Goal: Task Accomplishment & Management: Manage account settings

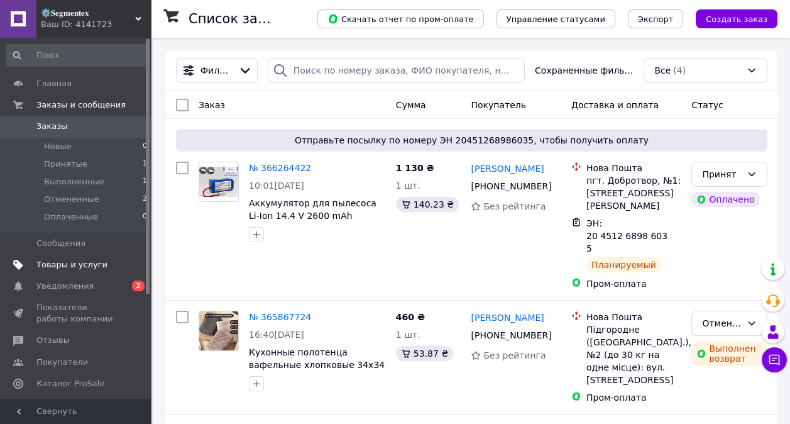
click at [80, 257] on link "Товары и услуги" at bounding box center [77, 264] width 155 height 21
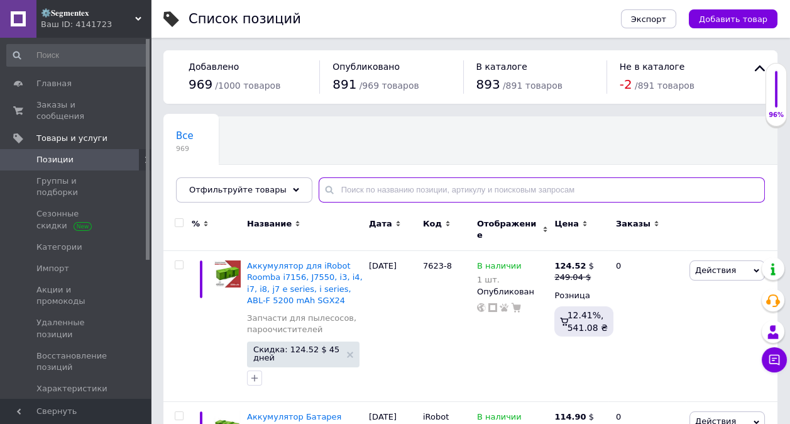
click at [362, 190] on input "text" at bounding box center [542, 189] width 446 height 25
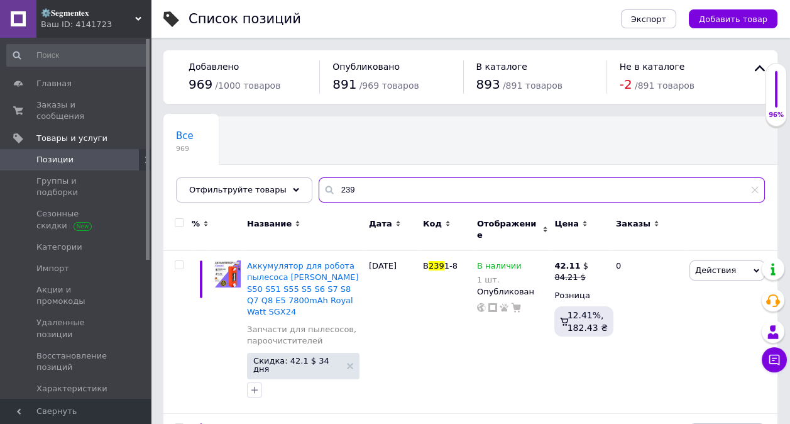
type input "239"
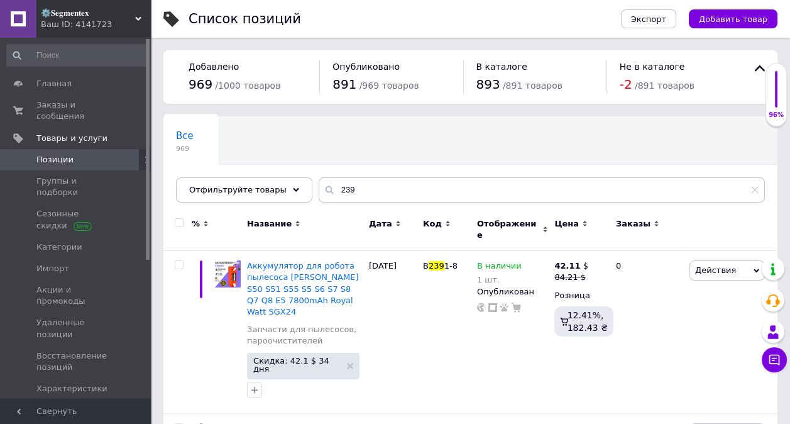
click at [178, 219] on input "checkbox" at bounding box center [179, 223] width 8 height 8
checkbox input "true"
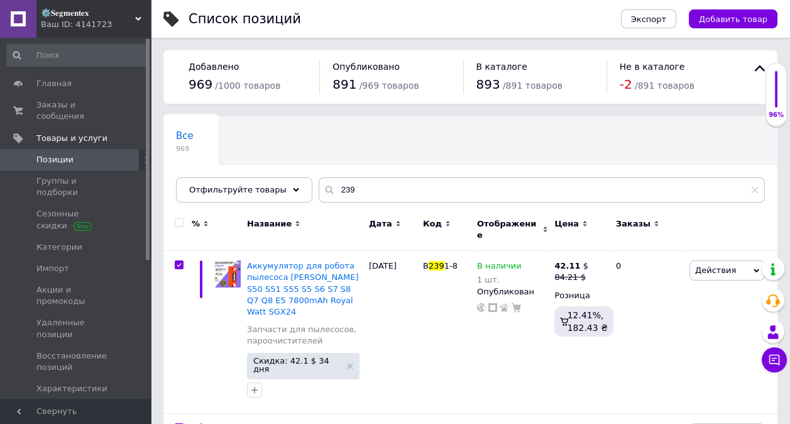
checkbox input "true"
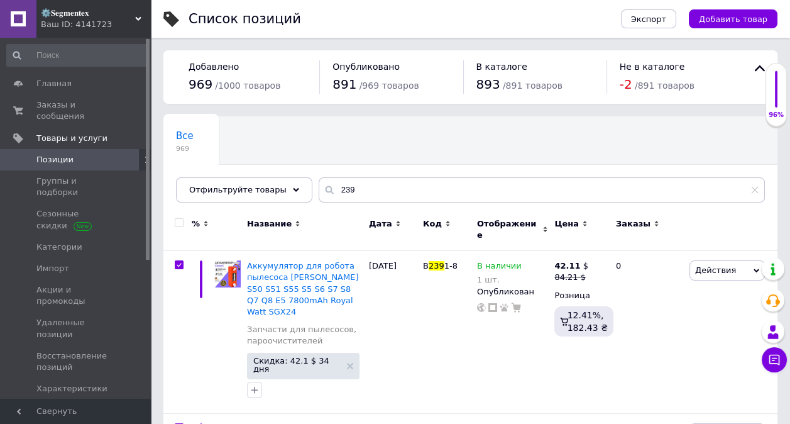
checkbox input "true"
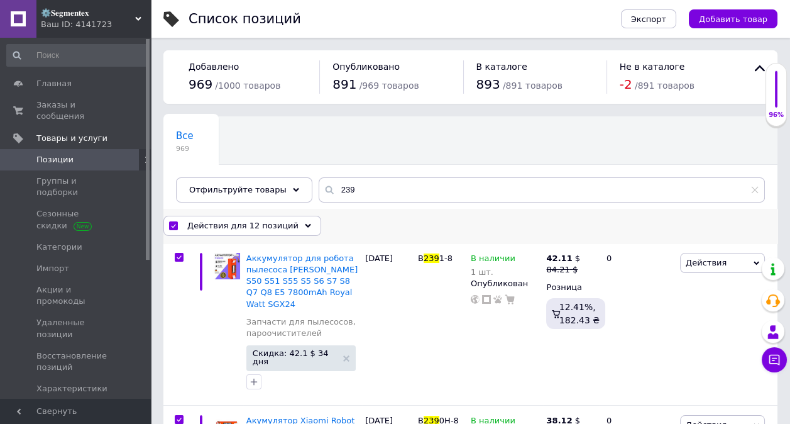
click at [233, 226] on span "Действия для 12 позиций" at bounding box center [242, 225] width 111 height 11
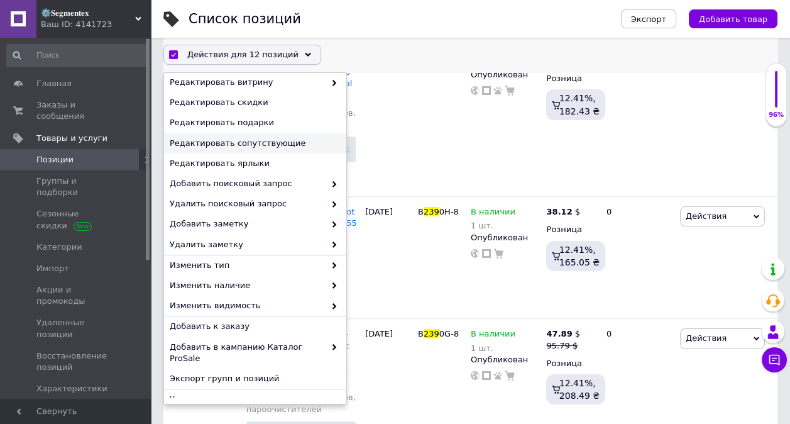
scroll to position [220, 0]
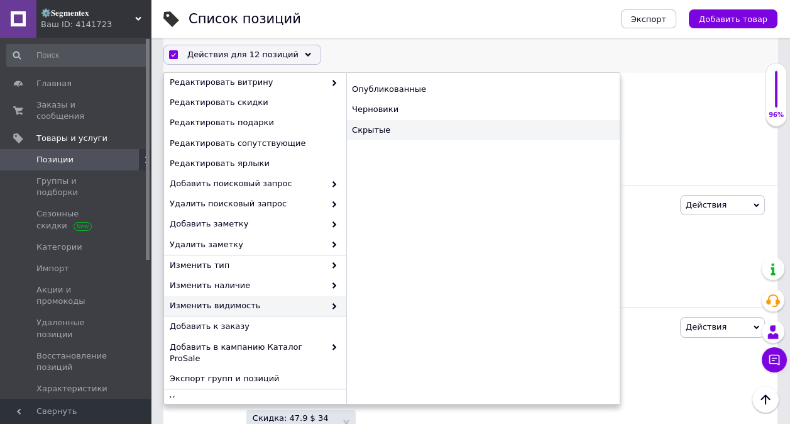
click at [381, 133] on div "Скрытые" at bounding box center [482, 130] width 273 height 20
checkbox input "false"
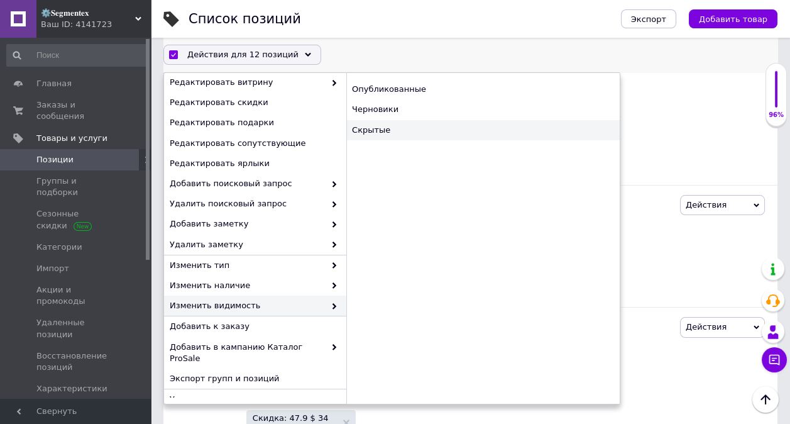
checkbox input "false"
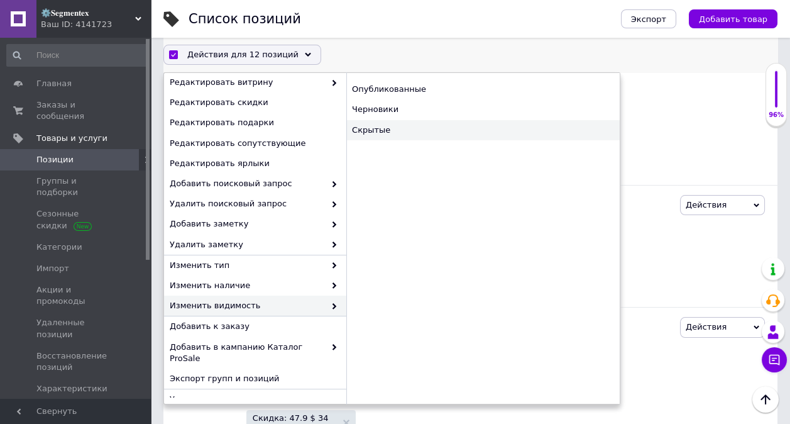
checkbox input "false"
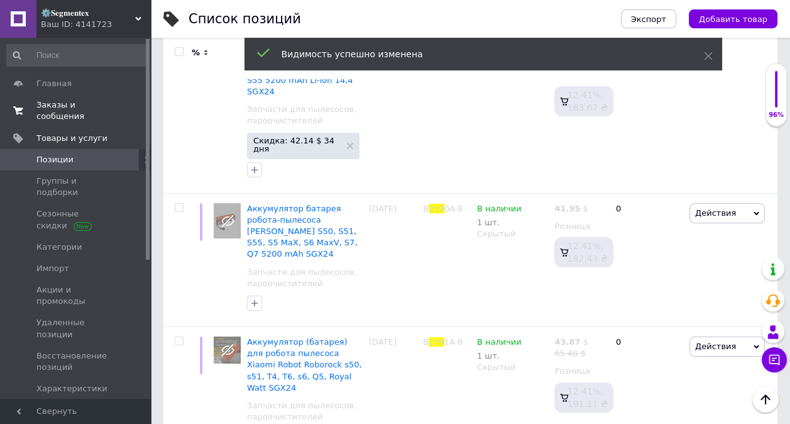
click at [124, 98] on link "Заказы и сообщения 0 0" at bounding box center [77, 110] width 155 height 33
